Goal: Transaction & Acquisition: Purchase product/service

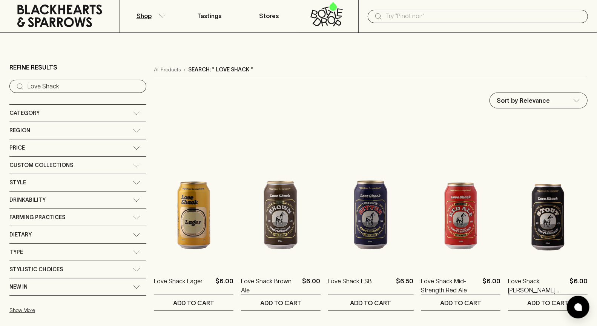
scroll to position [14, 0]
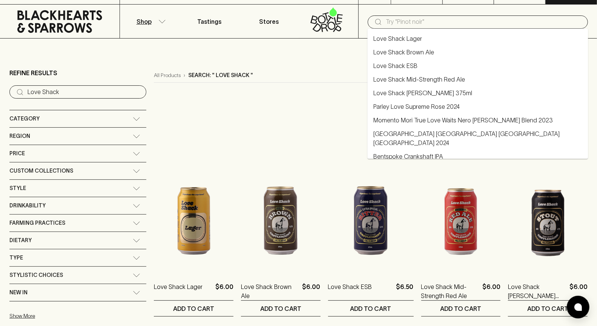
click at [394, 23] on input "text" at bounding box center [484, 22] width 196 height 12
type input "[PERSON_NAME]"
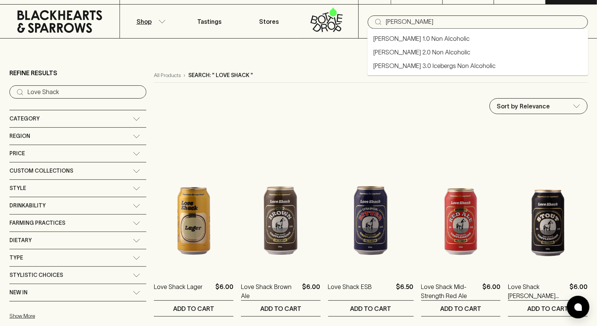
type input "[PERSON_NAME]"
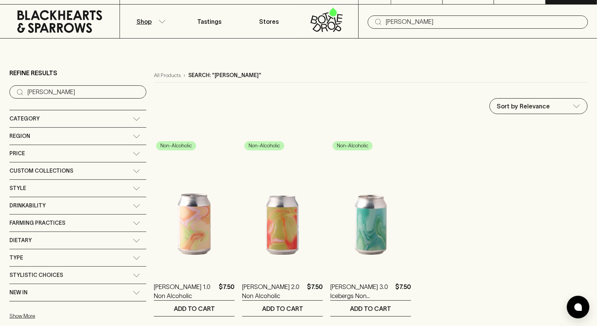
scroll to position [67, 0]
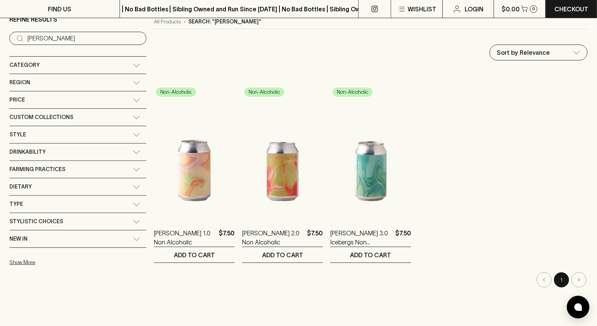
type input "[PERSON_NAME]"
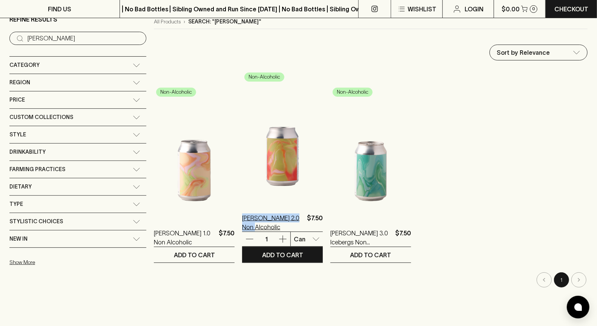
drag, startPoint x: 207, startPoint y: 230, endPoint x: 268, endPoint y: 223, distance: 61.5
click at [268, 223] on ol "Non-Alcoholic [PERSON_NAME] 1.0 Non Alcoholic $7.50 1 Can 0 ​ ADD TO CART Non-A…" at bounding box center [371, 166] width 434 height 193
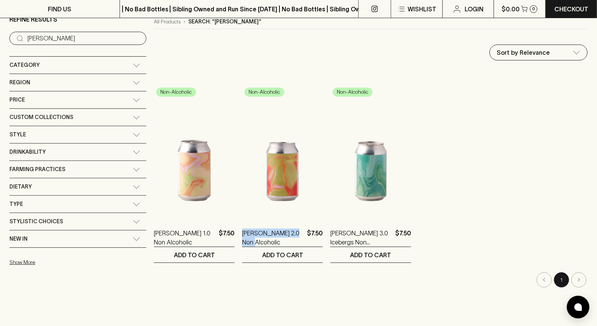
copy p "[PERSON_NAME] 2.0 Non Alcoholic"
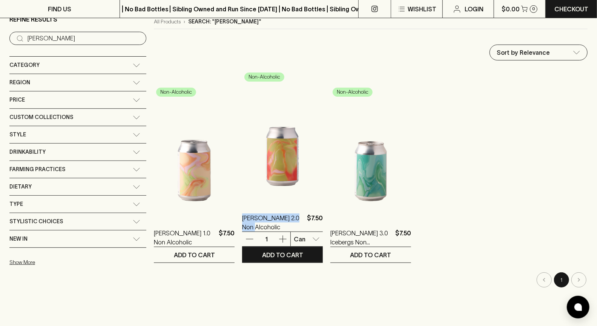
click at [271, 216] on div "[PERSON_NAME] 2.0 Non Alcoholic $7.50" at bounding box center [282, 222] width 81 height 18
drag, startPoint x: 271, startPoint y: 217, endPoint x: 210, endPoint y: 216, distance: 61.1
click at [242, 216] on div "[PERSON_NAME] 2.0 Non Alcoholic $7.50" at bounding box center [282, 222] width 81 height 18
